Goal: Information Seeking & Learning: Learn about a topic

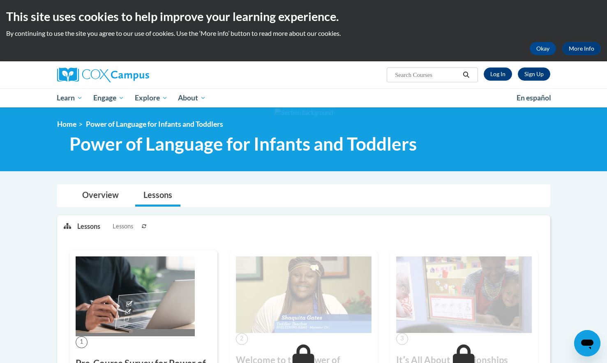
click at [315, 259] on img at bounding box center [304, 294] width 136 height 76
click at [501, 73] on link "Log In" at bounding box center [498, 73] width 28 height 13
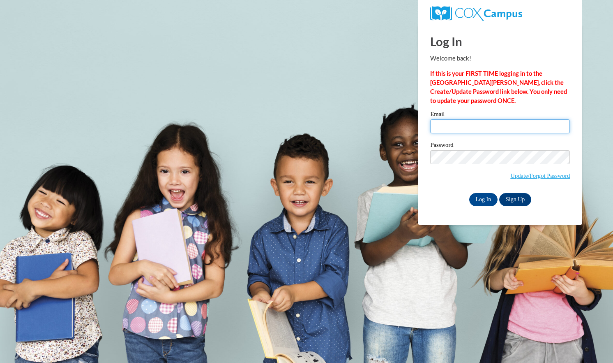
click at [474, 125] on input "Email" at bounding box center [500, 126] width 140 height 14
type input "aundrea.williams@capna.org"
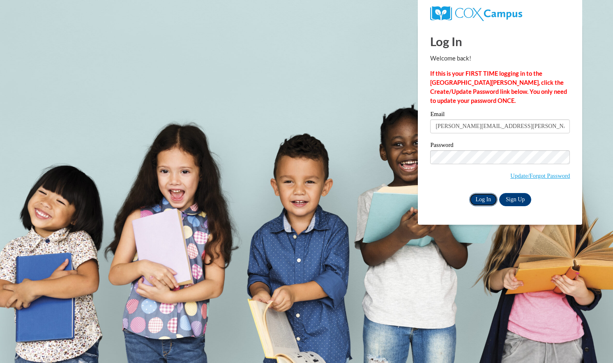
click at [478, 201] on input "Log In" at bounding box center [483, 199] width 29 height 13
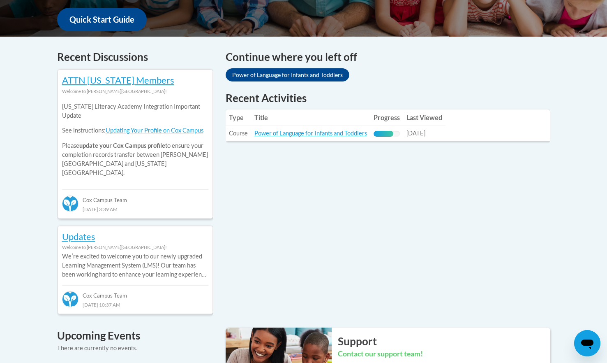
scroll to position [330, 0]
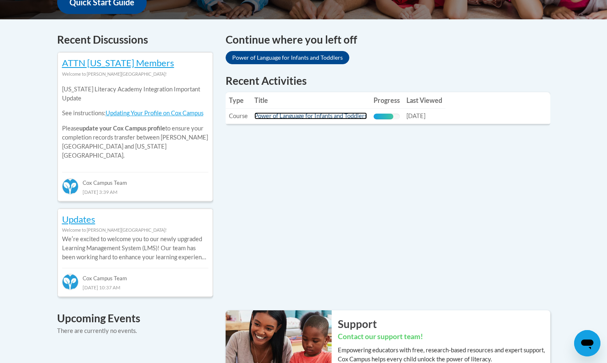
click at [294, 113] on link "Power of Language for Infants and Toddlers" at bounding box center [310, 115] width 113 height 7
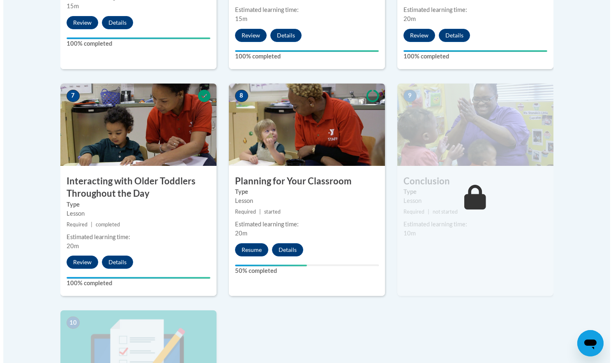
scroll to position [655, 0]
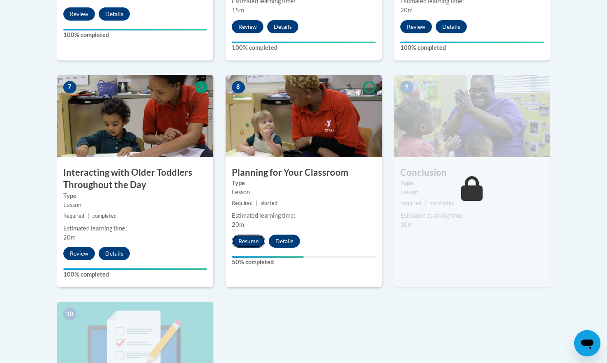
click at [253, 234] on button "Resume" at bounding box center [248, 240] width 33 height 13
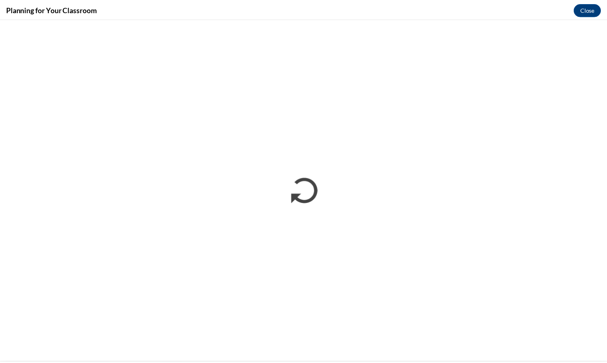
scroll to position [0, 0]
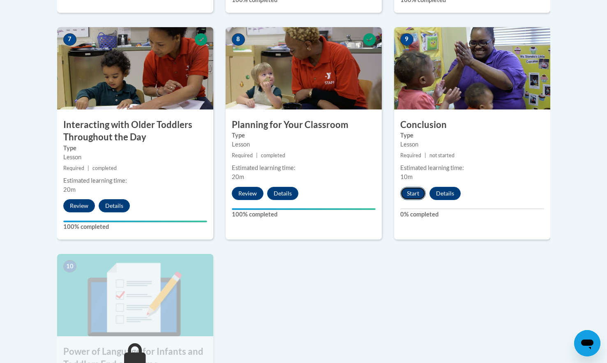
click at [411, 187] on button "Start" at bounding box center [412, 193] width 25 height 13
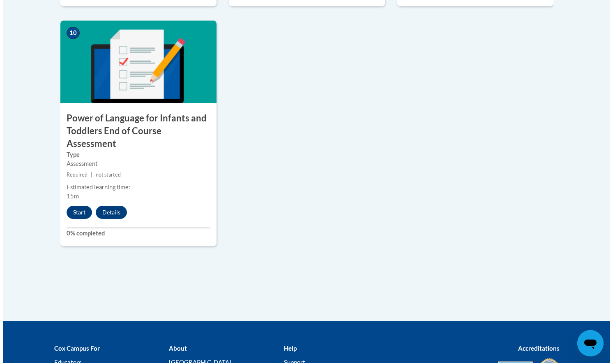
scroll to position [936, 0]
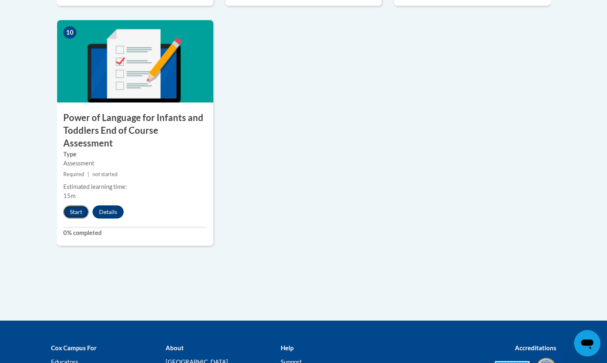
click at [80, 205] on button "Start" at bounding box center [75, 211] width 25 height 13
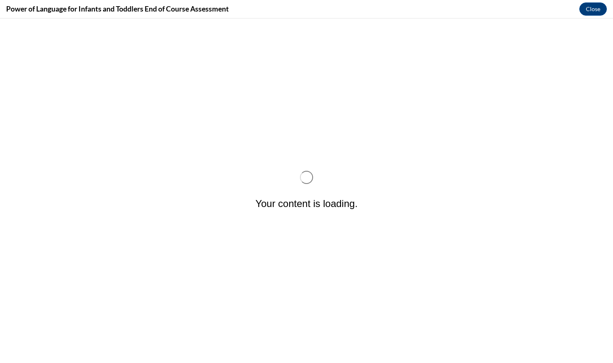
scroll to position [0, 0]
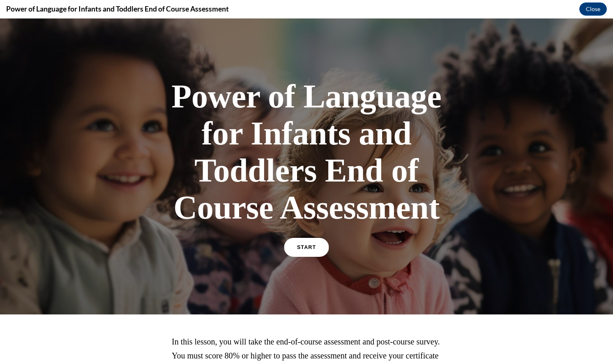
click at [302, 253] on link "START" at bounding box center [306, 247] width 45 height 19
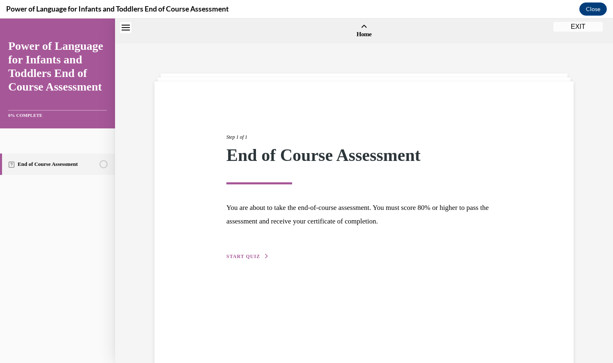
scroll to position [25, 0]
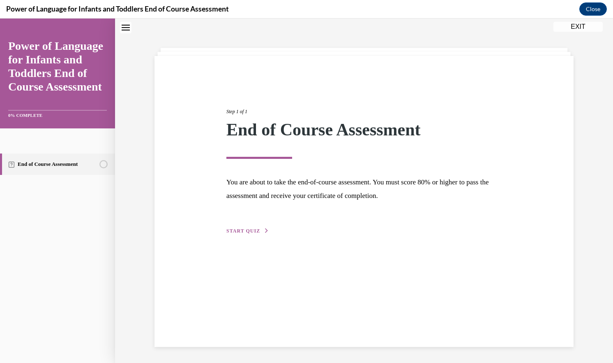
click at [246, 232] on span "START QUIZ" at bounding box center [243, 231] width 34 height 6
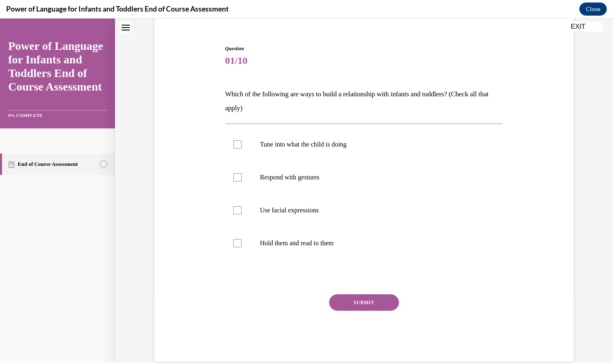
scroll to position [69, 0]
click at [322, 151] on label "Tune into what the child is doing" at bounding box center [364, 144] width 278 height 33
click at [242, 148] on input "Tune into what the child is doing" at bounding box center [237, 144] width 8 height 8
checkbox input "true"
click at [306, 180] on p "Respond with gestures" at bounding box center [371, 177] width 223 height 8
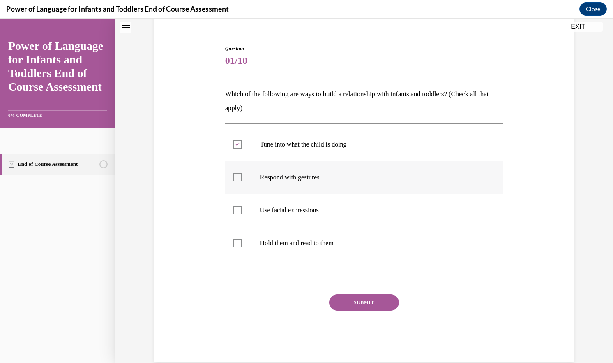
click at [242, 180] on input "Respond with gestures" at bounding box center [237, 177] width 8 height 8
checkbox input "true"
click at [305, 210] on p "Use facial expressions" at bounding box center [371, 210] width 223 height 8
click at [242, 210] on input "Use facial expressions" at bounding box center [237, 210] width 8 height 8
checkbox input "true"
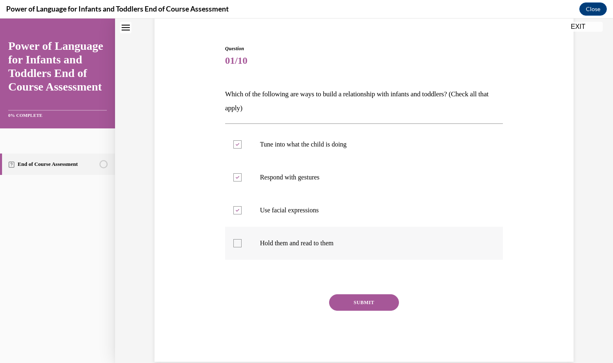
click at [308, 242] on p "Hold them and read to them" at bounding box center [371, 243] width 223 height 8
click at [242, 242] on input "Hold them and read to them" at bounding box center [237, 243] width 8 height 8
checkbox input "true"
click at [365, 302] on button "SUBMIT" at bounding box center [364, 302] width 70 height 16
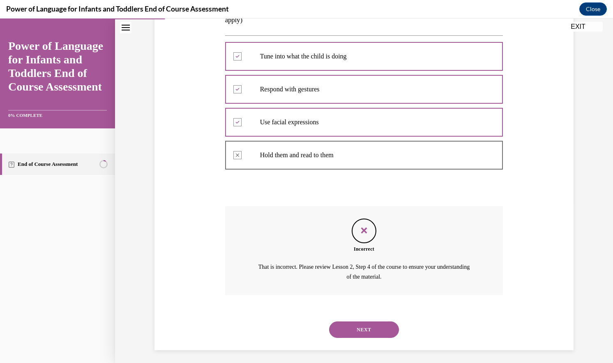
scroll to position [161, 0]
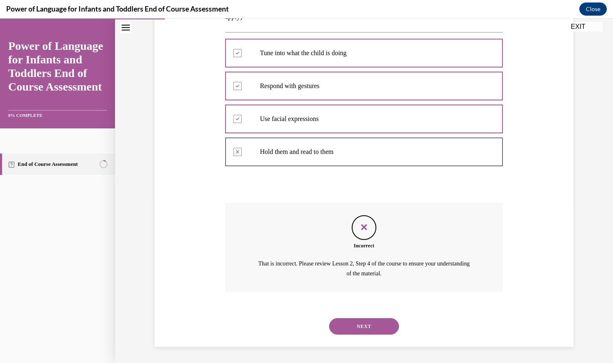
click at [359, 231] on icon "Feedback" at bounding box center [364, 227] width 12 height 12
click at [371, 323] on button "NEXT" at bounding box center [364, 326] width 70 height 16
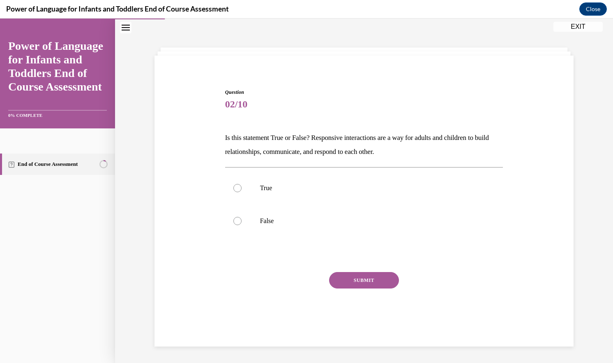
scroll to position [26, 0]
click at [236, 187] on div at bounding box center [237, 188] width 8 height 8
click at [236, 187] on input "True" at bounding box center [237, 188] width 8 height 8
radio input "true"
click at [374, 280] on button "SUBMIT" at bounding box center [364, 280] width 70 height 16
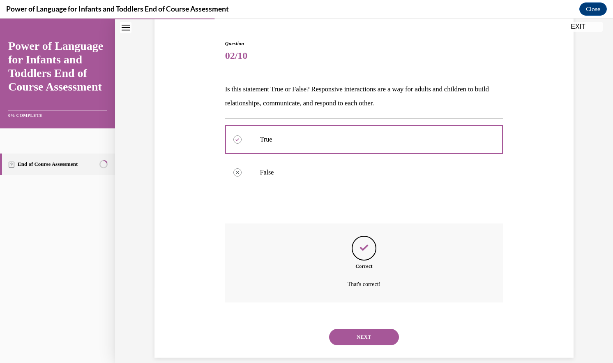
scroll to position [85, 0]
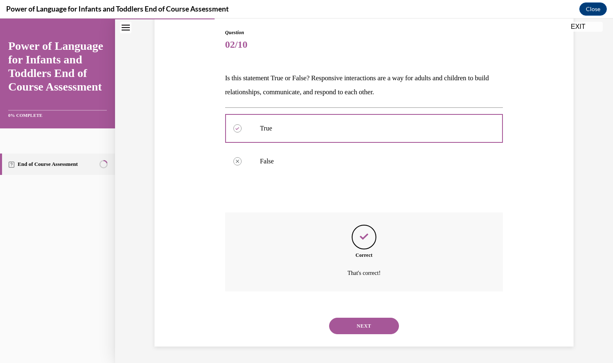
click at [380, 324] on button "NEXT" at bounding box center [364, 325] width 70 height 16
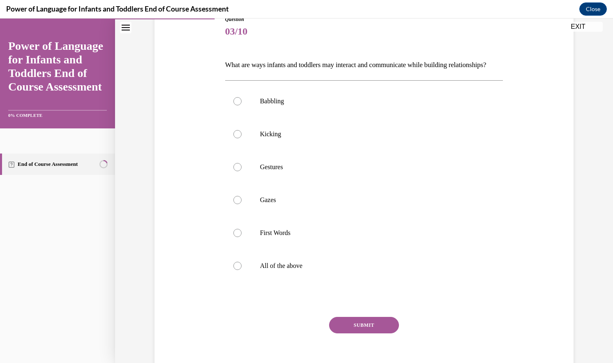
scroll to position [102, 0]
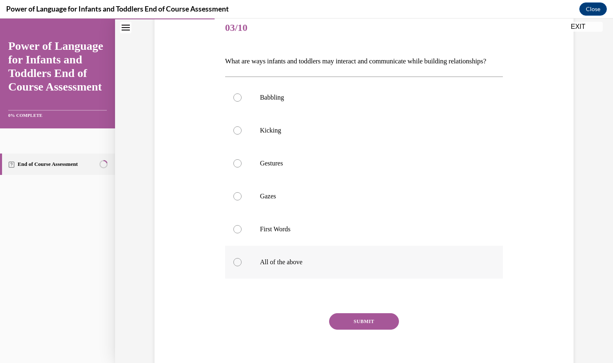
click at [234, 266] on div at bounding box center [237, 262] width 8 height 8
click at [234, 266] on input "All of the above" at bounding box center [237, 262] width 8 height 8
radio input "true"
click at [363, 329] on button "SUBMIT" at bounding box center [364, 321] width 70 height 16
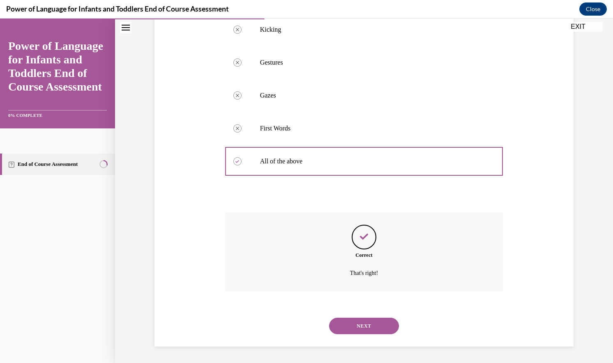
scroll to position [217, 0]
click at [366, 325] on button "NEXT" at bounding box center [364, 325] width 70 height 16
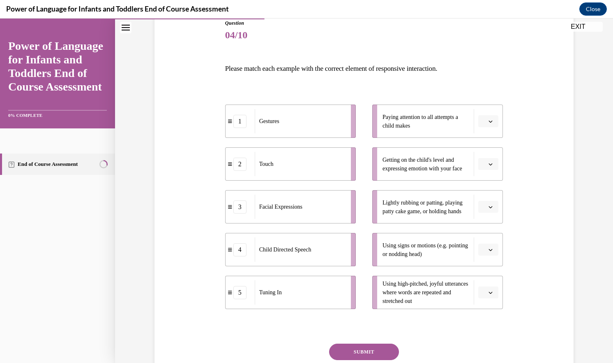
scroll to position [95, 0]
click at [488, 122] on span "button" at bounding box center [491, 121] width 6 height 6
click at [486, 219] on div "5" at bounding box center [484, 221] width 21 height 16
click at [493, 165] on button "button" at bounding box center [488, 163] width 20 height 12
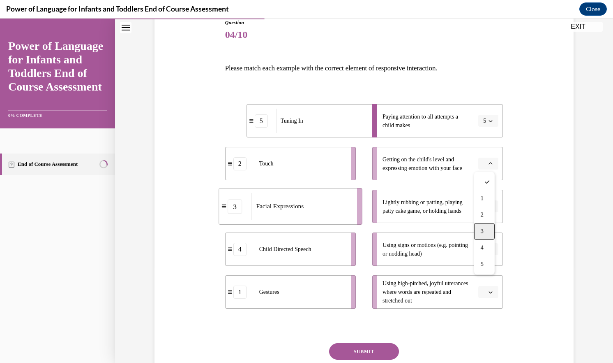
click at [490, 234] on div "3" at bounding box center [484, 231] width 21 height 16
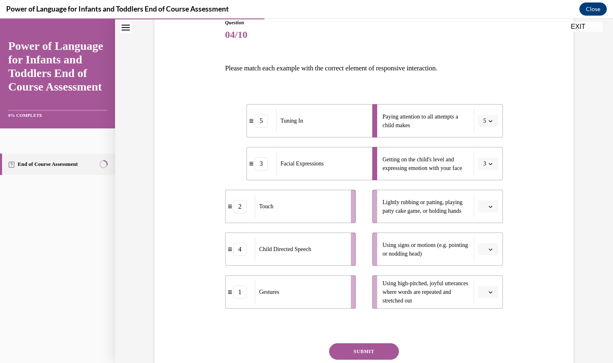
click at [489, 206] on icon "button" at bounding box center [491, 207] width 4 height 2
click at [492, 255] on div "2" at bounding box center [484, 257] width 21 height 16
click at [483, 250] on span "Please select an option" at bounding box center [484, 249] width 3 height 8
click at [483, 284] on span "1" at bounding box center [482, 283] width 3 height 7
click at [489, 291] on icon "button" at bounding box center [491, 292] width 4 height 4
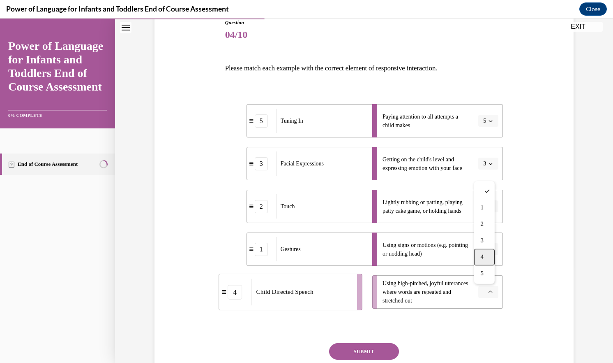
click at [486, 259] on div "4" at bounding box center [484, 257] width 21 height 16
click at [491, 209] on button "2" at bounding box center [488, 206] width 20 height 12
click at [483, 240] on div "1" at bounding box center [483, 241] width 21 height 16
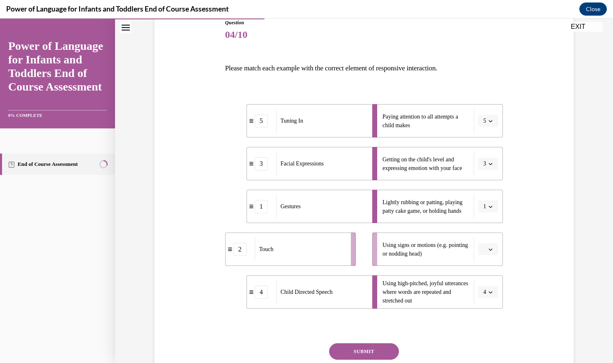
click at [489, 250] on icon "button" at bounding box center [491, 249] width 4 height 4
click at [486, 283] on div "1" at bounding box center [484, 283] width 21 height 16
click at [489, 206] on icon "button" at bounding box center [491, 207] width 4 height 2
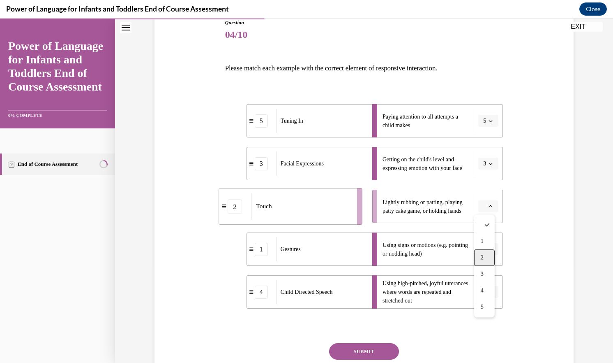
click at [483, 261] on div "2" at bounding box center [484, 257] width 21 height 16
click at [370, 358] on button "SUBMIT" at bounding box center [364, 351] width 70 height 16
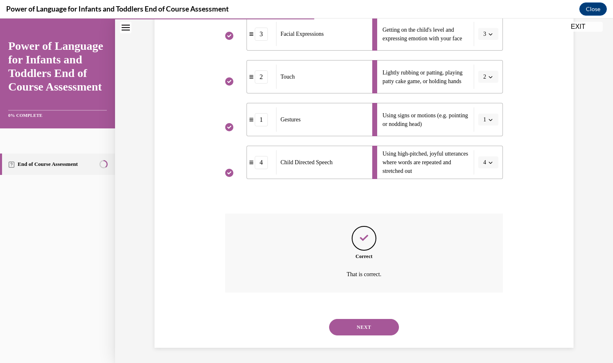
scroll to position [226, 0]
click at [367, 321] on button "NEXT" at bounding box center [364, 325] width 70 height 16
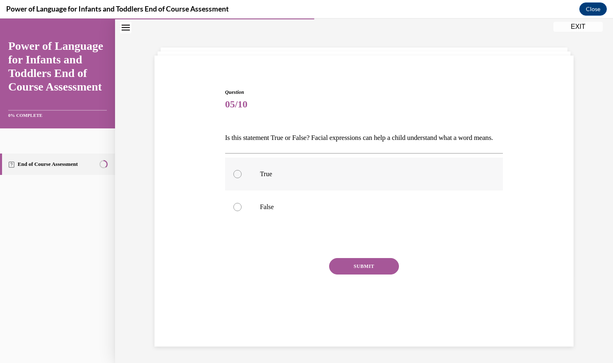
click at [238, 188] on label "True" at bounding box center [364, 173] width 278 height 33
click at [238, 178] on input "True" at bounding box center [237, 174] width 8 height 8
radio input "true"
click at [354, 274] on button "SUBMIT" at bounding box center [364, 266] width 70 height 16
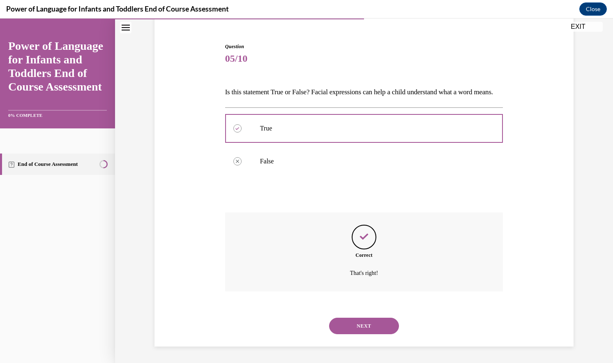
scroll to position [85, 0]
click at [365, 325] on button "NEXT" at bounding box center [364, 325] width 70 height 16
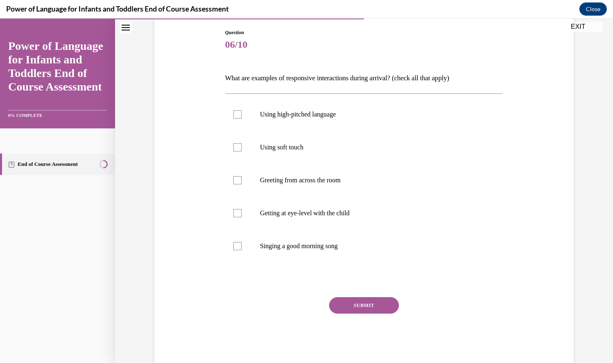
scroll to position [43, 0]
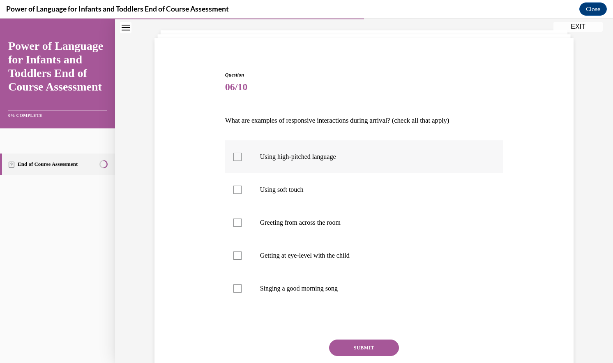
click at [268, 165] on label "Using high-pitched language" at bounding box center [364, 156] width 278 height 33
click at [242, 161] on input "Using high-pitched language" at bounding box center [237, 156] width 8 height 8
checkbox input "true"
click at [266, 188] on p "Using soft touch" at bounding box center [371, 189] width 223 height 8
click at [242, 188] on input "Using soft touch" at bounding box center [237, 189] width 8 height 8
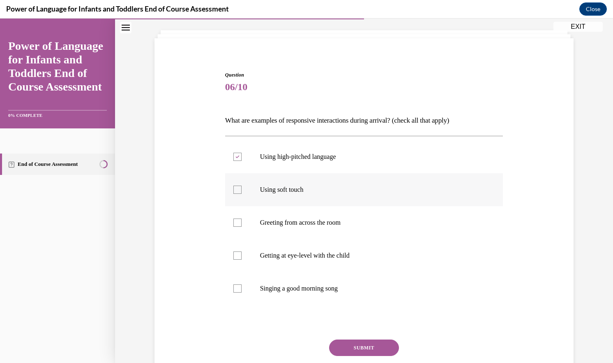
checkbox input "true"
click at [261, 255] on p "Getting at eye-level with the child" at bounding box center [371, 255] width 223 height 8
click at [242, 255] on input "Getting at eye-level with the child" at bounding box center [237, 255] width 8 height 8
checkbox input "true"
click at [269, 287] on p "Singing a good morning song" at bounding box center [371, 288] width 223 height 8
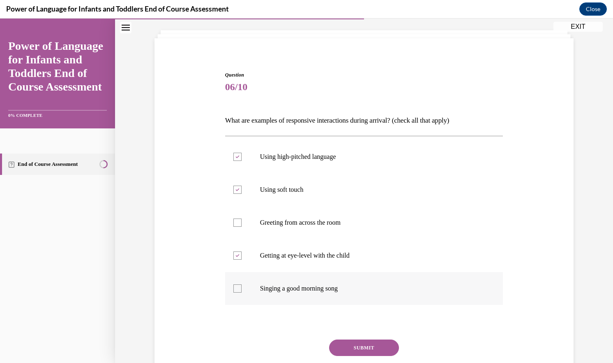
click at [242, 287] on input "Singing a good morning song" at bounding box center [237, 288] width 8 height 8
checkbox input "true"
click at [351, 346] on button "SUBMIT" at bounding box center [364, 347] width 70 height 16
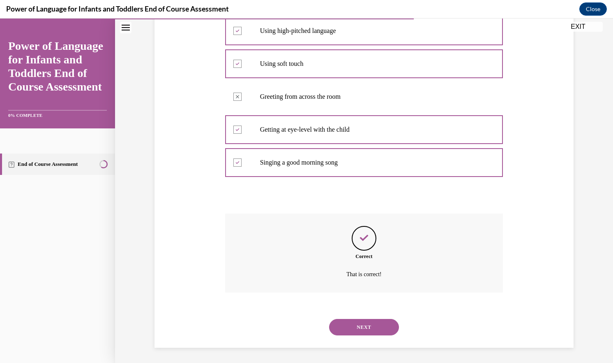
scroll to position [170, 0]
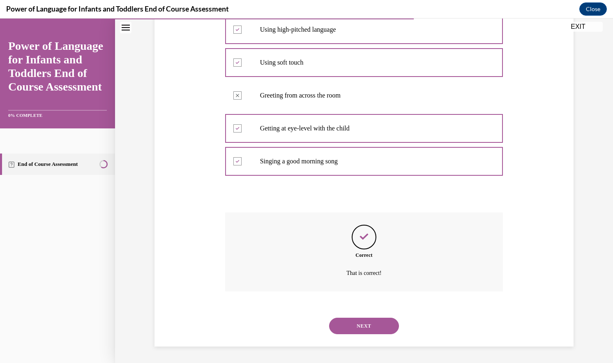
click at [360, 324] on button "NEXT" at bounding box center [364, 325] width 70 height 16
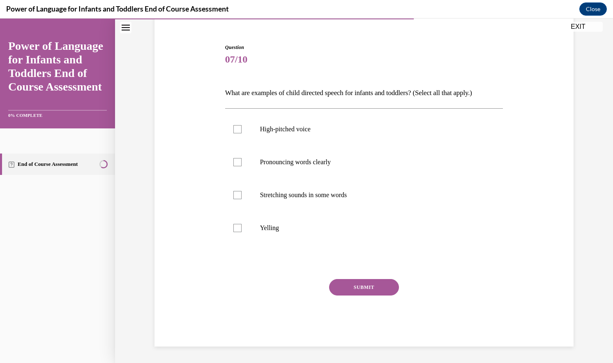
scroll to position [71, 0]
click at [303, 133] on p "High-pitched voice" at bounding box center [371, 129] width 223 height 8
click at [242, 133] on input "High-pitched voice" at bounding box center [237, 129] width 8 height 8
checkbox input "true"
click at [299, 197] on p "Stretching sounds in some words" at bounding box center [371, 195] width 223 height 8
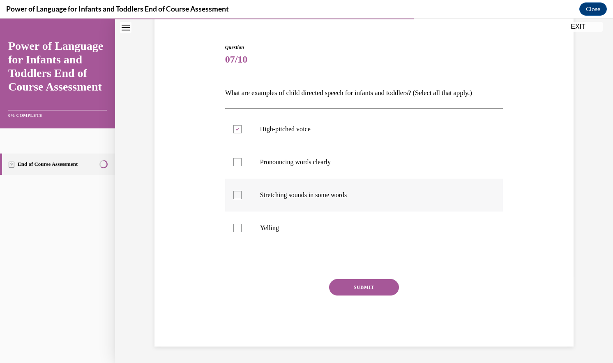
click at [242, 197] on input "Stretching sounds in some words" at bounding box center [237, 195] width 8 height 8
checkbox input "true"
click at [300, 162] on p "Pronouncing words clearly" at bounding box center [371, 162] width 223 height 8
click at [242, 162] on input "Pronouncing words clearly" at bounding box center [237, 162] width 8 height 8
checkbox input "true"
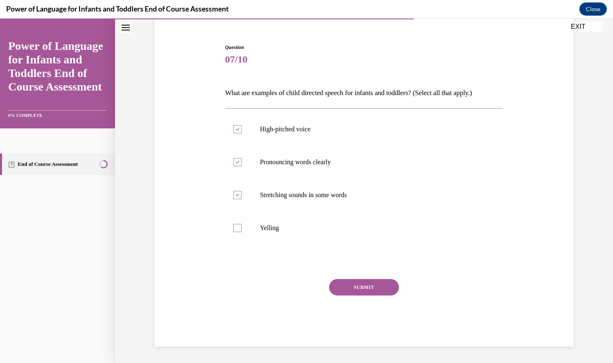
click at [357, 290] on button "SUBMIT" at bounding box center [364, 287] width 70 height 16
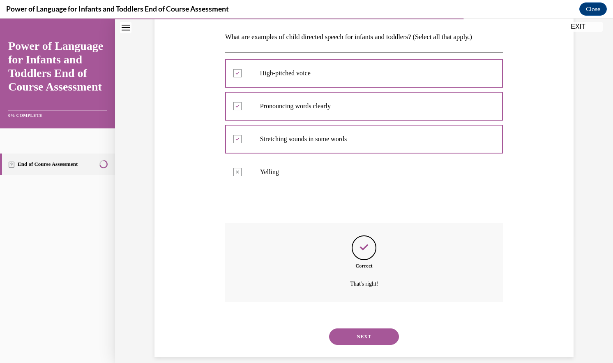
scroll to position [137, 0]
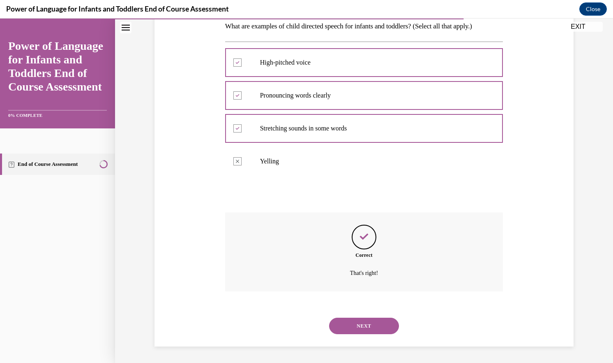
click at [364, 323] on button "NEXT" at bounding box center [364, 325] width 70 height 16
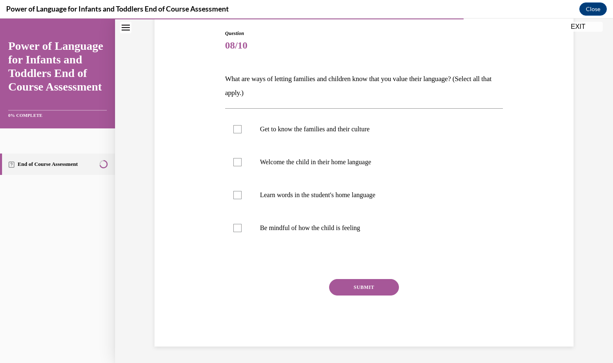
scroll to position [85, 0]
click at [338, 143] on label "Get to know the families and their culture" at bounding box center [364, 129] width 278 height 33
click at [242, 133] on input "Get to know the families and their culture" at bounding box center [237, 129] width 8 height 8
checkbox input "true"
click at [338, 164] on p "Welcome the child in their home language" at bounding box center [371, 162] width 223 height 8
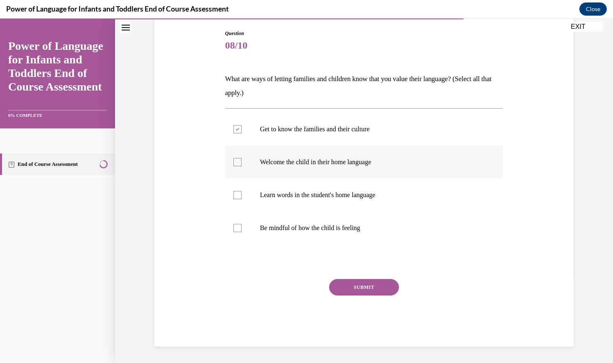
click at [242, 164] on input "Welcome the child in their home language" at bounding box center [237, 162] width 8 height 8
checkbox input "true"
click at [330, 196] on p "Learn words in the student's home language" at bounding box center [371, 195] width 223 height 8
click at [242, 196] on input "Learn words in the student's home language" at bounding box center [237, 195] width 8 height 8
checkbox input "true"
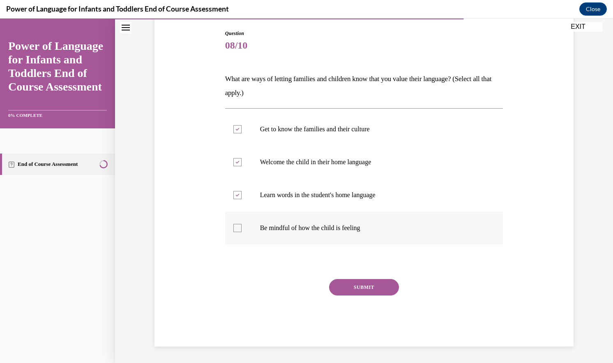
click at [331, 226] on p "Be mindful of how the child is feeling" at bounding box center [371, 228] width 223 height 8
click at [242, 226] on input "Be mindful of how the child is feeling" at bounding box center [237, 228] width 8 height 8
checkbox input "true"
click at [354, 289] on button "SUBMIT" at bounding box center [364, 287] width 70 height 16
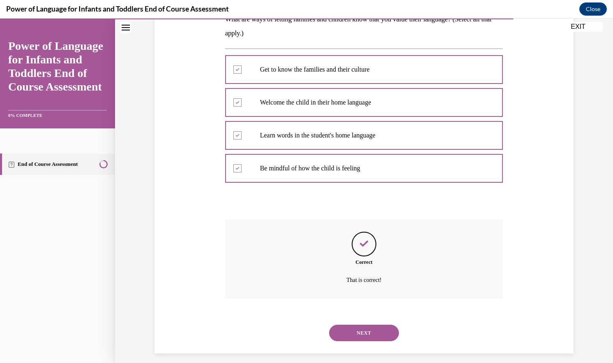
scroll to position [151, 0]
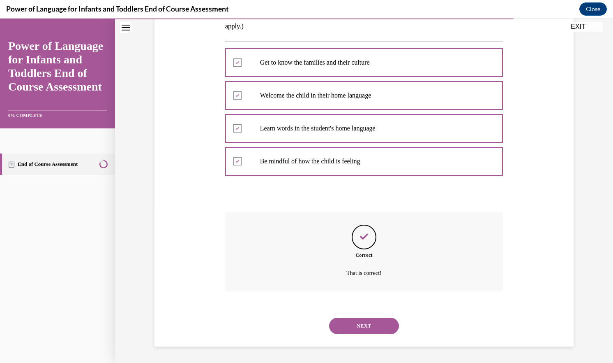
click at [358, 323] on button "NEXT" at bounding box center [364, 325] width 70 height 16
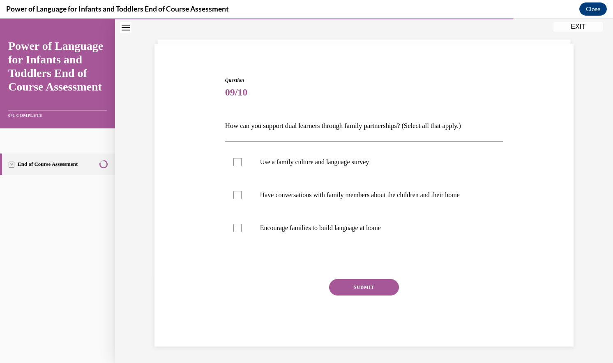
scroll to position [38, 0]
click at [346, 167] on label "Use a family culture and language survey" at bounding box center [364, 162] width 278 height 33
click at [242, 166] on input "Use a family culture and language survey" at bounding box center [237, 162] width 8 height 8
checkbox input "true"
click at [349, 192] on p "Have conversations with family members about the children and their home" at bounding box center [371, 195] width 223 height 8
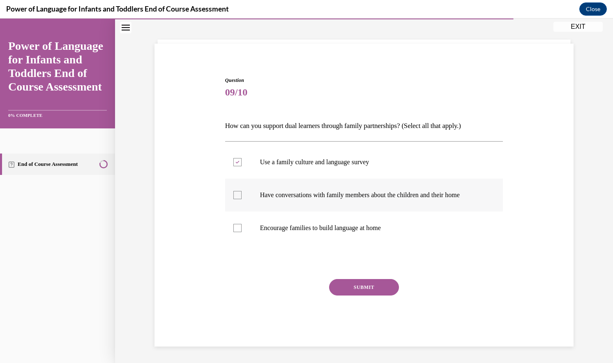
click at [242, 192] on input "Have conversations with family members about the children and their home" at bounding box center [237, 195] width 8 height 8
checkbox input "true"
click at [346, 223] on label "Encourage families to build language at home" at bounding box center [364, 227] width 278 height 33
click at [242, 224] on input "Encourage families to build language at home" at bounding box center [237, 228] width 8 height 8
checkbox input "true"
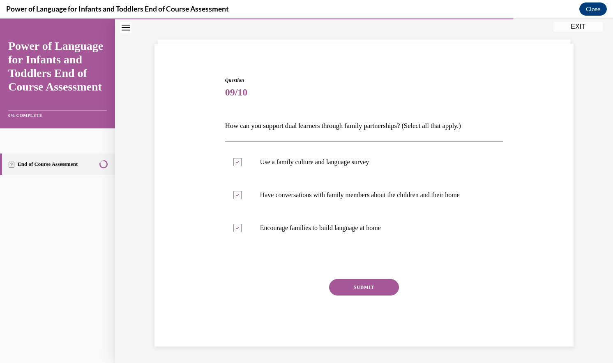
click at [352, 287] on button "SUBMIT" at bounding box center [364, 287] width 70 height 16
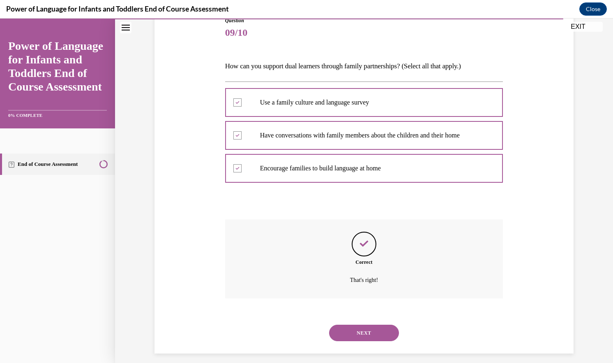
scroll to position [104, 0]
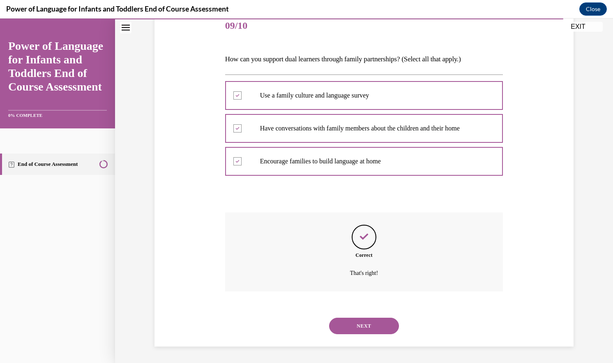
click at [352, 333] on button "NEXT" at bounding box center [364, 325] width 70 height 16
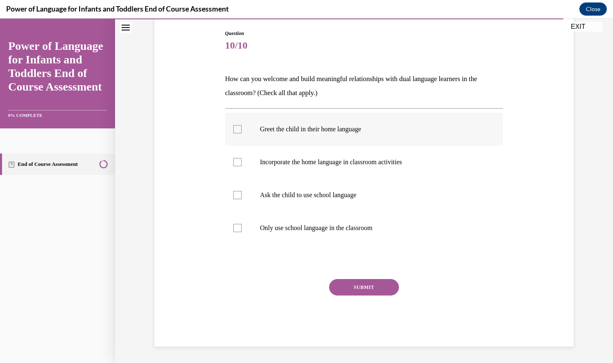
click at [285, 135] on label "Greet the child in their home language" at bounding box center [364, 129] width 278 height 33
click at [242, 133] on input "Greet the child in their home language" at bounding box center [237, 129] width 8 height 8
checkbox input "true"
click at [288, 164] on p "Incorporate the home language in classroom activities" at bounding box center [371, 162] width 223 height 8
click at [242, 164] on input "Incorporate the home language in classroom activities" at bounding box center [237, 162] width 8 height 8
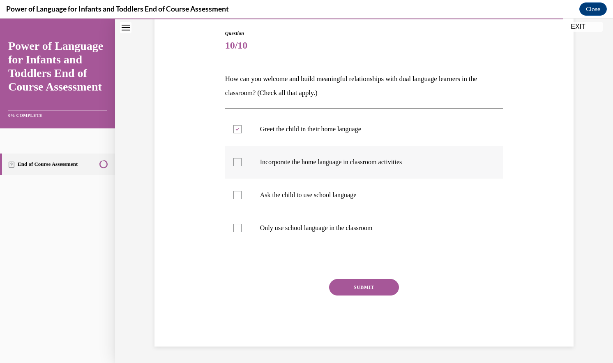
checkbox input "true"
click at [343, 283] on button "SUBMIT" at bounding box center [364, 287] width 70 height 16
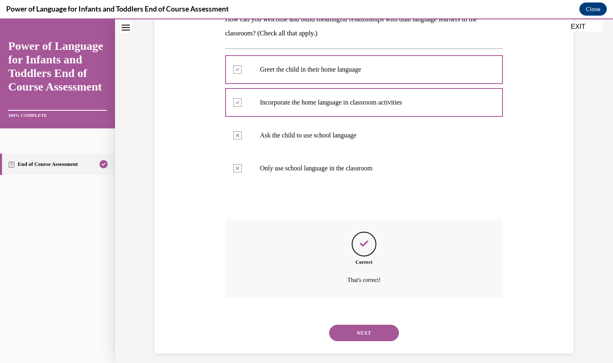
scroll to position [151, 0]
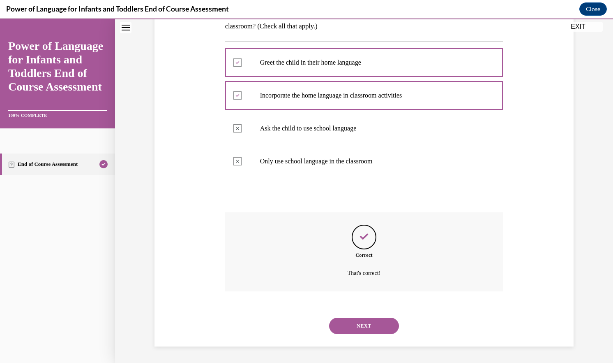
click at [354, 325] on button "NEXT" at bounding box center [364, 325] width 70 height 16
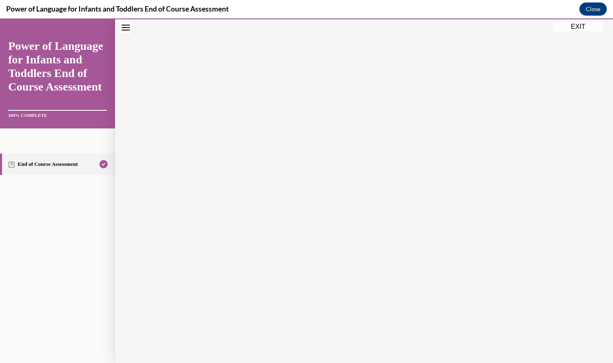
scroll to position [77, 0]
click at [589, 29] on button "EXIT" at bounding box center [578, 27] width 49 height 10
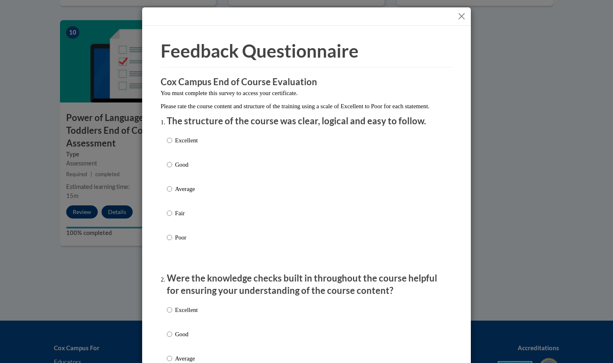
click at [180, 169] on p "Good" at bounding box center [186, 164] width 23 height 9
click at [172, 169] on input "Good" at bounding box center [169, 164] width 5 height 9
radio input "true"
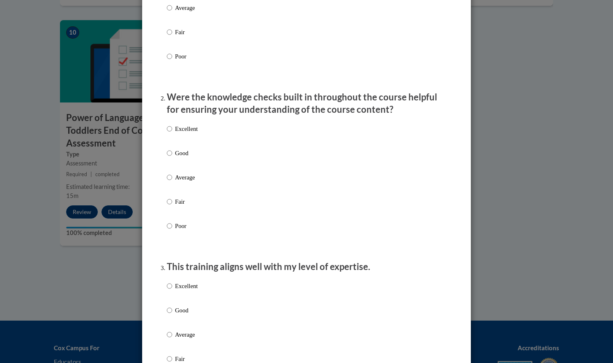
scroll to position [187, 0]
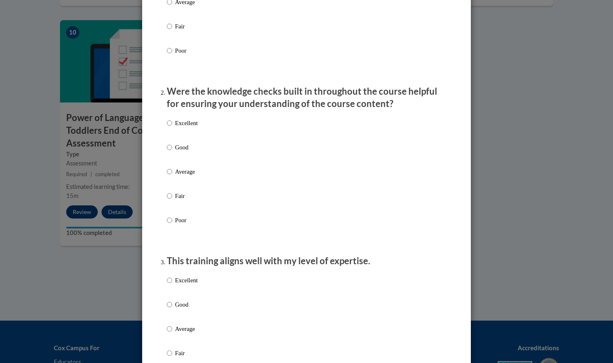
click at [189, 127] on p "Excellent" at bounding box center [186, 122] width 23 height 9
click at [172, 127] on input "Excellent" at bounding box center [169, 122] width 5 height 9
radio input "true"
click at [185, 309] on p "Good" at bounding box center [186, 304] width 23 height 9
click at [172, 309] on input "Good" at bounding box center [169, 304] width 5 height 9
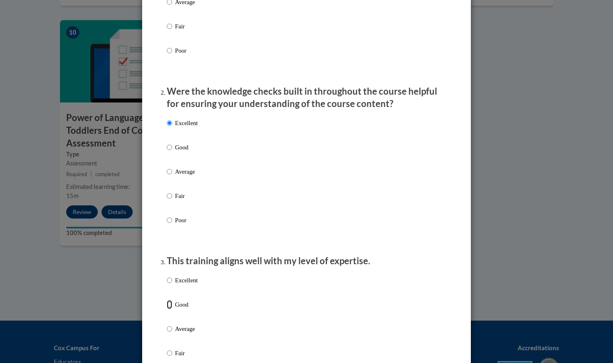
radio input "true"
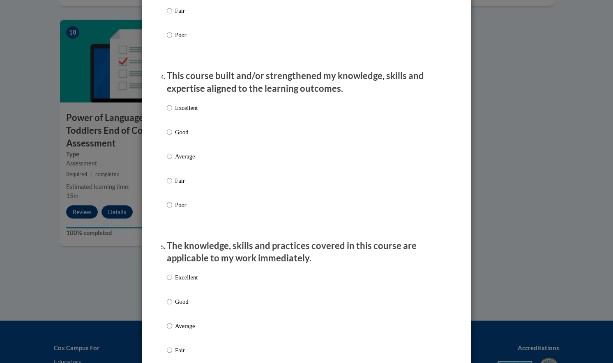
scroll to position [529, 0]
click at [185, 112] on p "Excellent" at bounding box center [186, 107] width 23 height 9
click at [172, 112] on input "Excellent" at bounding box center [169, 107] width 5 height 9
radio input "true"
click at [191, 281] on p "Excellent" at bounding box center [186, 276] width 23 height 9
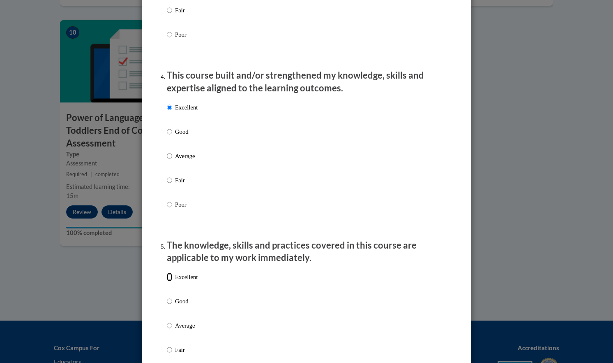
click at [172, 281] on input "Excellent" at bounding box center [169, 276] width 5 height 9
radio input "true"
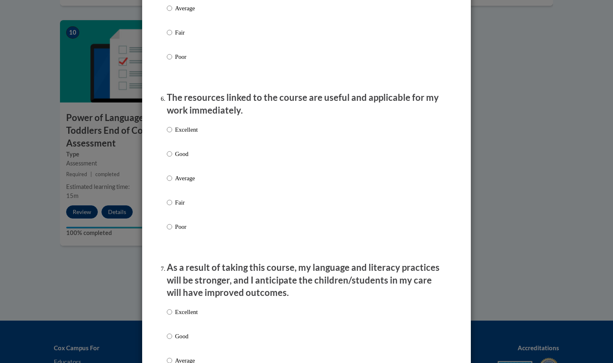
scroll to position [843, 0]
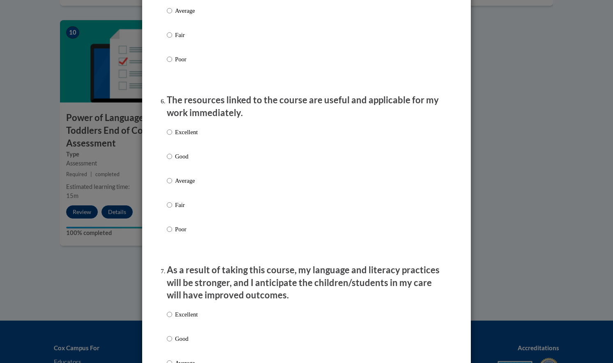
click at [183, 161] on p "Good" at bounding box center [186, 156] width 23 height 9
click at [172, 161] on input "Good" at bounding box center [169, 156] width 5 height 9
radio input "true"
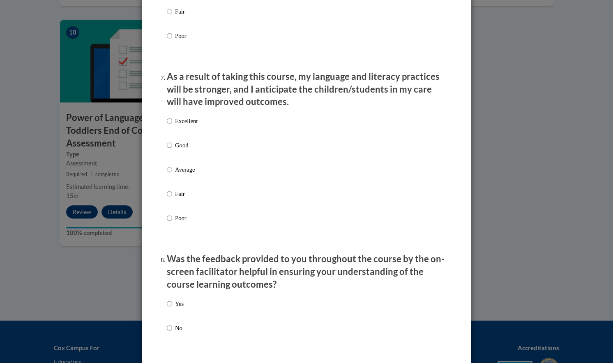
scroll to position [1037, 0]
click at [181, 160] on label "Good" at bounding box center [182, 152] width 31 height 22
click at [172, 150] on input "Good" at bounding box center [169, 145] width 5 height 9
radio input "true"
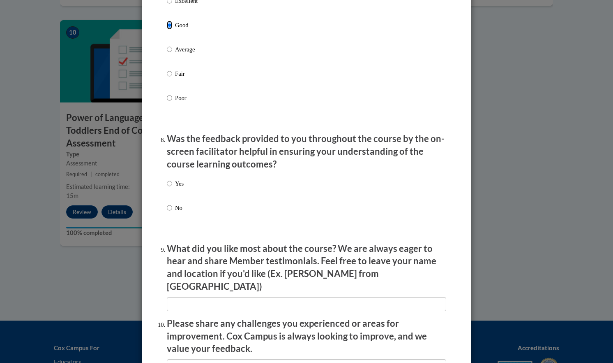
scroll to position [1180, 0]
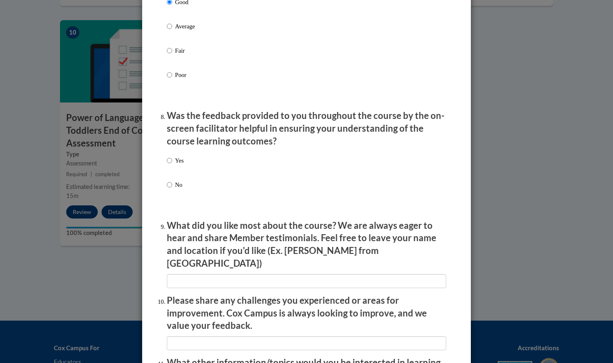
click at [178, 165] on p "Yes" at bounding box center [179, 160] width 9 height 9
click at [172, 165] on input "Yes" at bounding box center [169, 160] width 5 height 9
radio input "true"
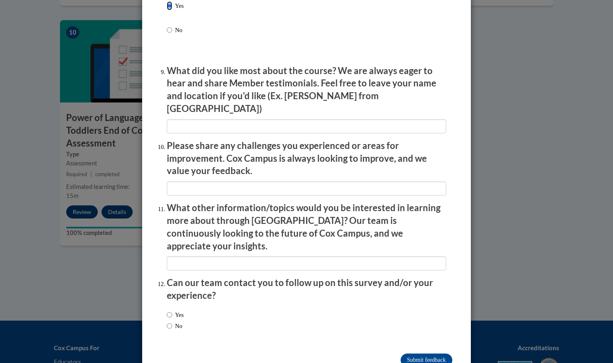
scroll to position [1347, 0]
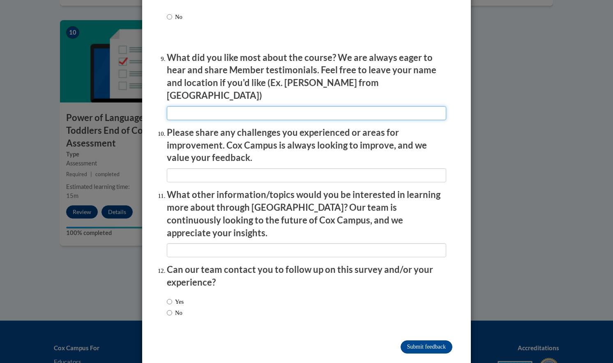
click at [282, 106] on input "textbox" at bounding box center [307, 113] width 280 height 14
type input "THE EXAMPLES"
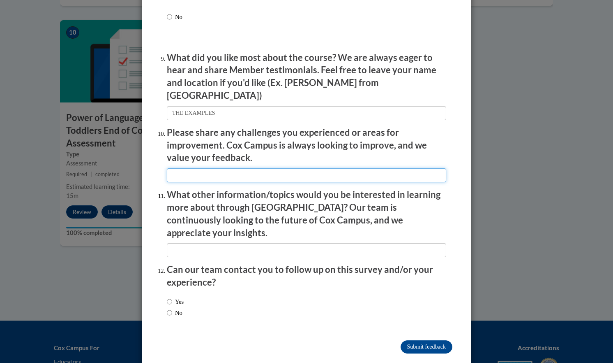
click at [250, 173] on input "textbox" at bounding box center [307, 175] width 280 height 14
type input "NONE"
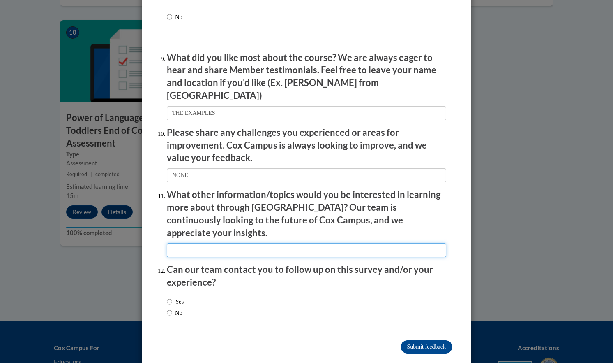
click at [276, 243] on input "textbox" at bounding box center [307, 250] width 280 height 14
type input "MORE ABOUT SLEEP TIME"
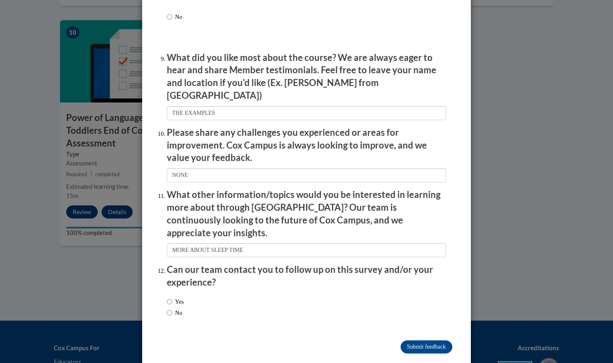
click at [175, 297] on label "Yes" at bounding box center [175, 301] width 17 height 9
click at [172, 297] on input "Yes" at bounding box center [169, 301] width 5 height 9
radio input "true"
click at [433, 340] on input "Submit feedback" at bounding box center [427, 346] width 52 height 13
click at [433, 340] on input "Submitting" at bounding box center [427, 346] width 52 height 13
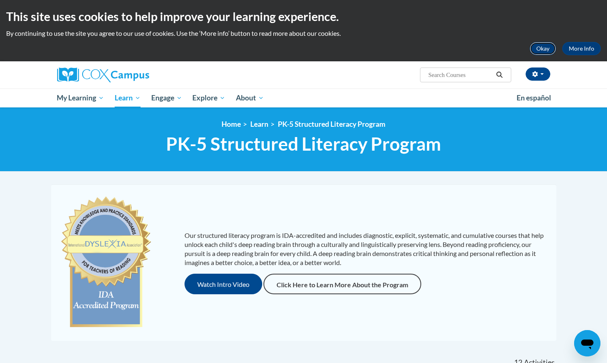
click at [535, 44] on button "Okay" at bounding box center [543, 48] width 26 height 13
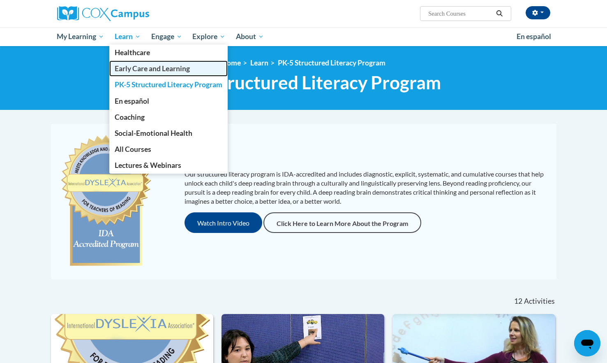
click at [137, 67] on span "Early Care and Learning" at bounding box center [152, 68] width 75 height 9
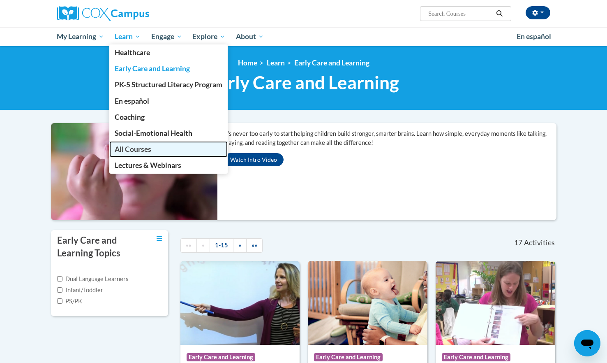
click at [127, 151] on span "All Courses" at bounding box center [133, 149] width 37 height 9
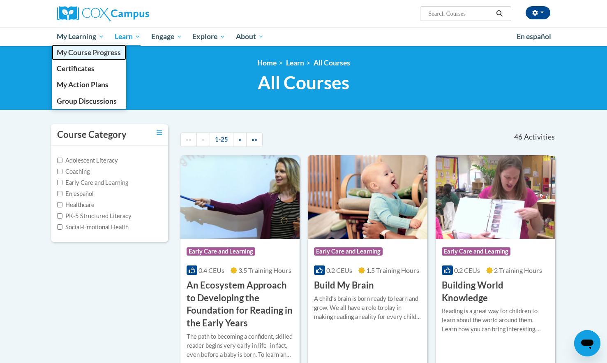
click at [85, 56] on span "My Course Progress" at bounding box center [89, 52] width 64 height 9
